Goal: Task Accomplishment & Management: Complete application form

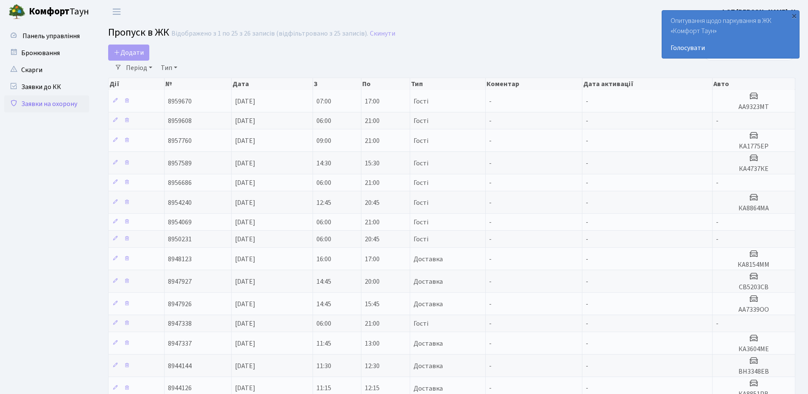
select select "25"
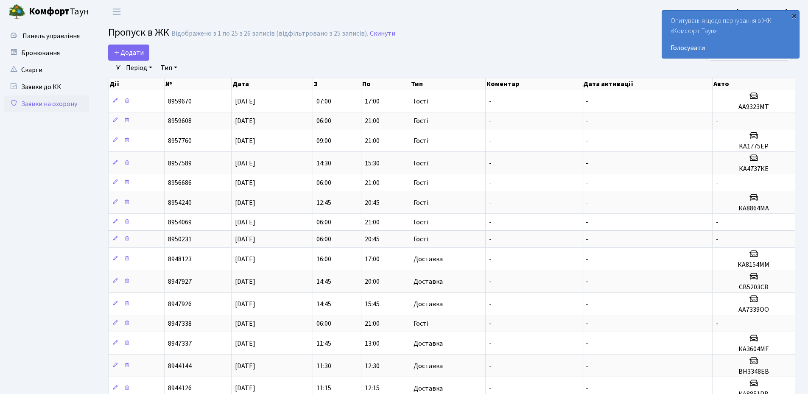
click at [794, 16] on div "×" at bounding box center [793, 15] width 8 height 8
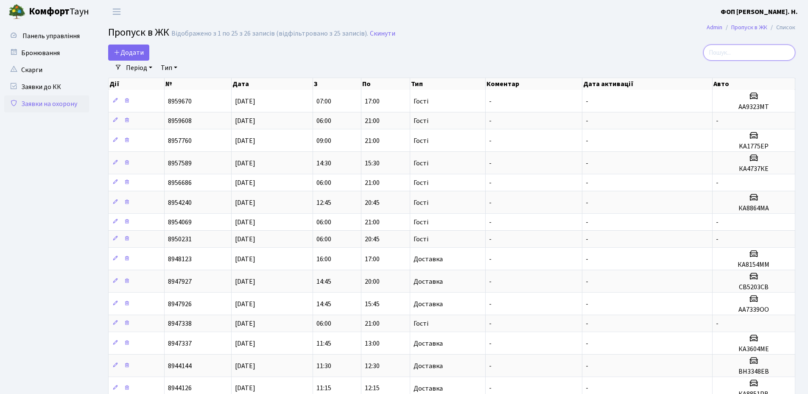
click at [733, 50] on input "search" at bounding box center [749, 53] width 92 height 16
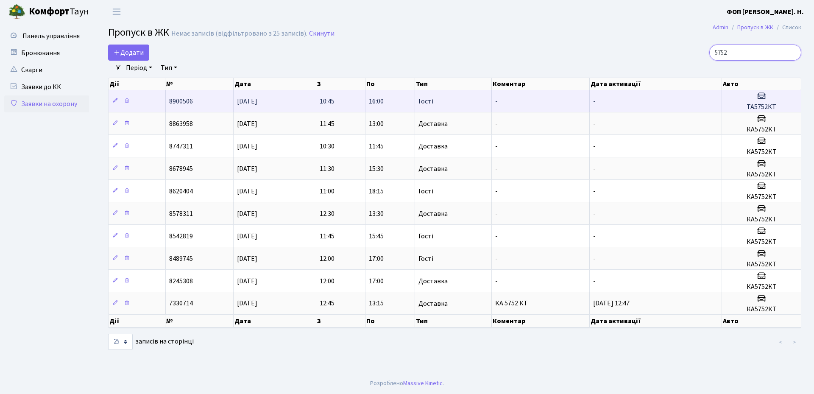
type input "5752"
drag, startPoint x: 781, startPoint y: 106, endPoint x: 739, endPoint y: 107, distance: 41.6
click at [739, 107] on h5 "ТА5752КТ" at bounding box center [761, 107] width 72 height 8
copy h5 "ТА5752КТ"
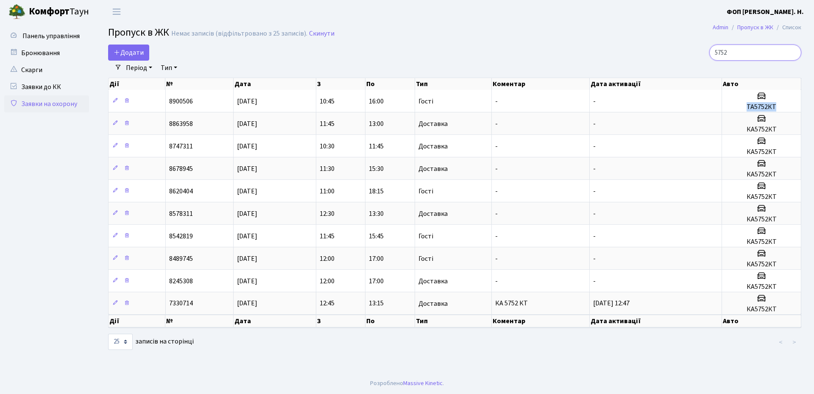
click at [794, 54] on input "5752" at bounding box center [755, 53] width 92 height 16
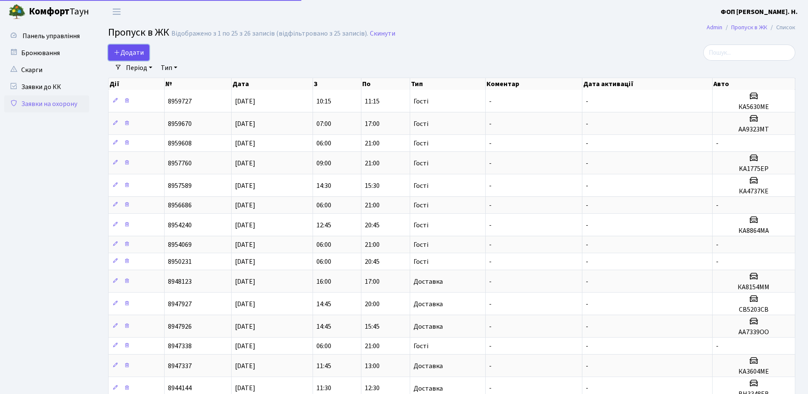
click at [139, 48] on span "Додати" at bounding box center [129, 52] width 30 height 9
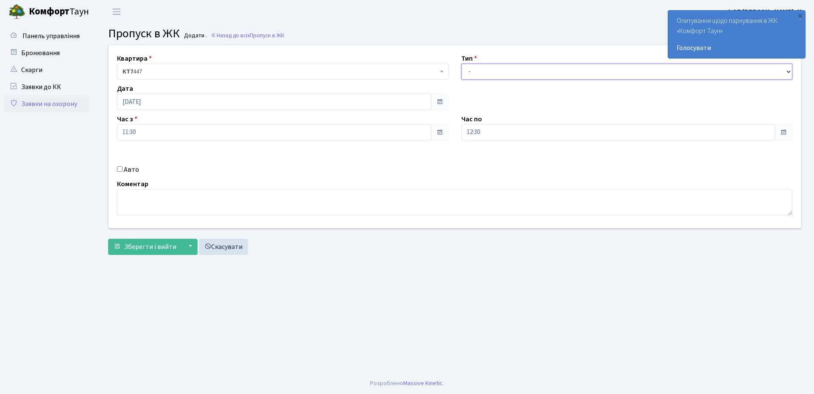
click at [483, 72] on select "- Доставка Таксі Гості Сервіс" at bounding box center [627, 72] width 332 height 16
select select "3"
click at [461, 64] on select "- Доставка Таксі Гості Сервіс" at bounding box center [627, 72] width 332 height 16
click at [510, 135] on input "12:30" at bounding box center [618, 132] width 314 height 16
click at [487, 162] on icon at bounding box center [484, 161] width 23 height 23
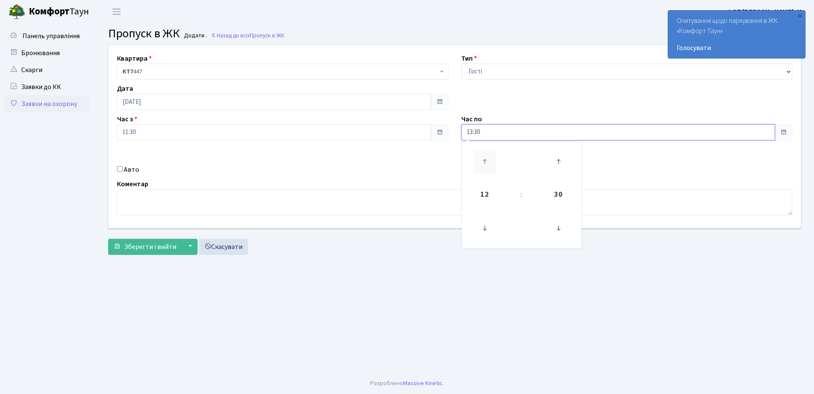
click at [487, 162] on icon at bounding box center [484, 161] width 23 height 23
type input "16:30"
drag, startPoint x: 123, startPoint y: 170, endPoint x: 470, endPoint y: 170, distance: 346.8
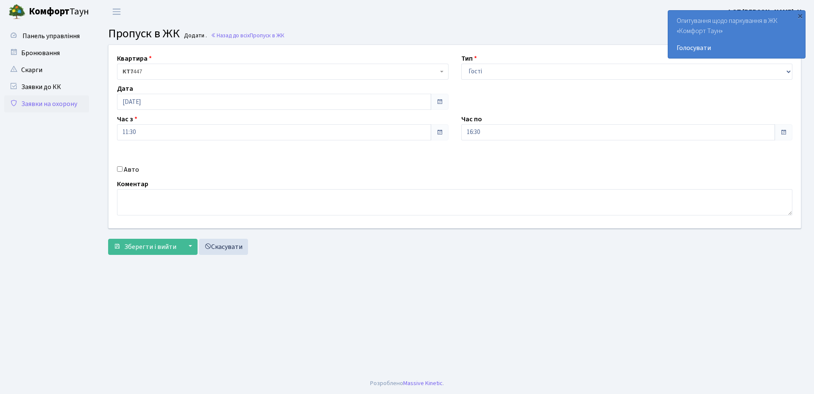
click at [123, 170] on div "Авто" at bounding box center [283, 169] width 344 height 10
click at [119, 170] on input "Авто" at bounding box center [120, 169] width 6 height 6
checkbox input "true"
paste input "ТА5752КТ"
type input "ТА5752КТ"
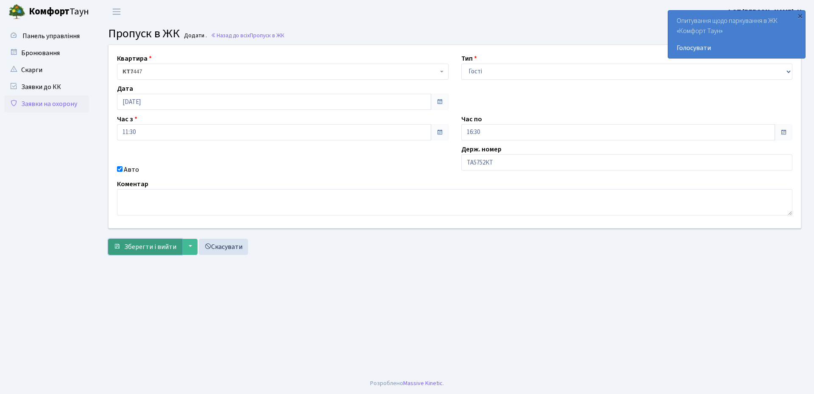
click at [134, 243] on span "Зберегти і вийти" at bounding box center [150, 246] width 52 height 9
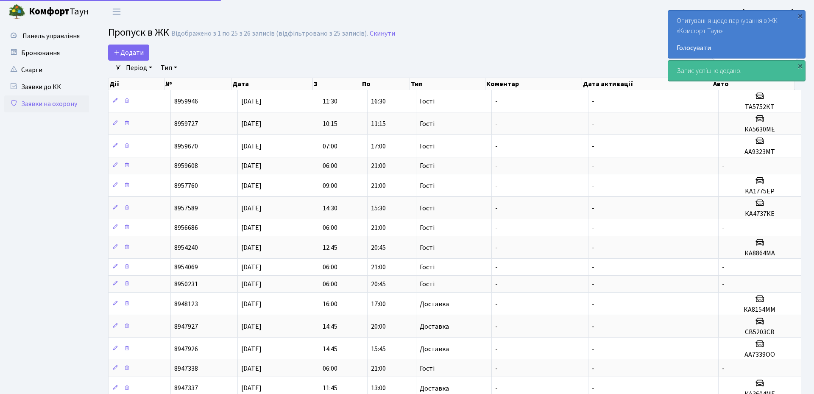
select select "25"
